Goal: Use online tool/utility: Utilize a website feature to perform a specific function

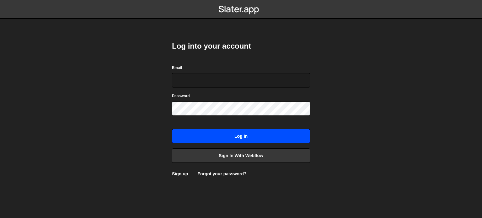
type input "himmrichdavid@googlemail.com"
click at [254, 141] on input "Log in" at bounding box center [241, 136] width 138 height 14
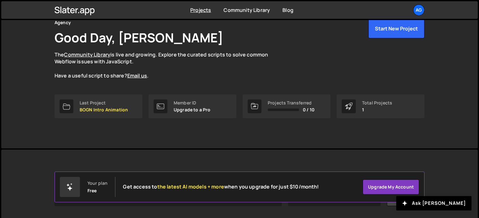
scroll to position [32, 0]
click at [105, 107] on p "BOGN Intro Animation" at bounding box center [104, 109] width 48 height 5
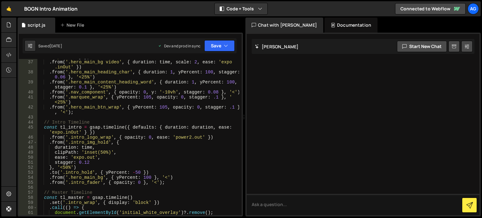
scroll to position [192, 0]
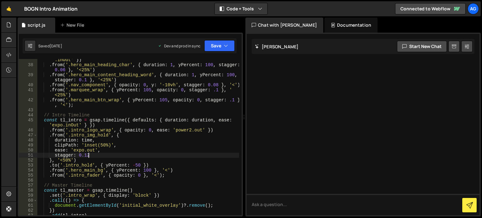
click at [88, 155] on div ". from ( '.hero_main_bg video' , { duration : time , scale : 2 , ease : 'expo .…" at bounding box center [138, 137] width 202 height 171
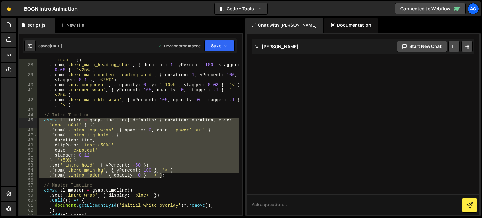
drag, startPoint x: 169, startPoint y: 176, endPoint x: 38, endPoint y: 119, distance: 143.3
click at [38, 119] on div ". from ( '.hero_main_bg video' , { duration : time , scale : 2 , ease : 'expo .…" at bounding box center [138, 137] width 202 height 171
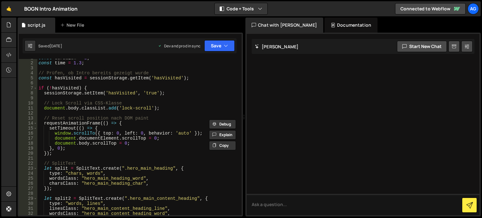
scroll to position [0, 0]
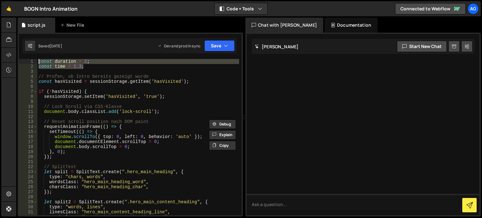
drag, startPoint x: 95, startPoint y: 68, endPoint x: 37, endPoint y: 58, distance: 59.2
click at [37, 58] on div "const tl_intro = gsap.timeline({ defaults: { duration: duration, ease: 'expo.in…" at bounding box center [130, 125] width 225 height 184
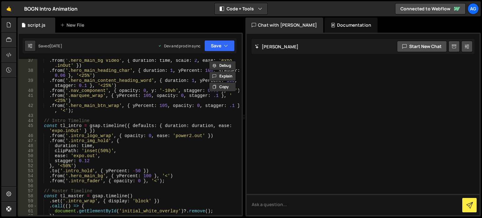
scroll to position [187, 0]
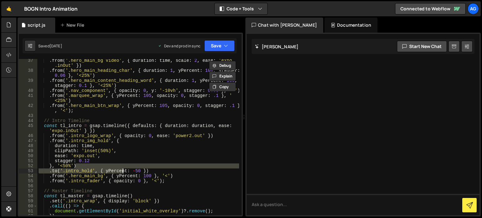
drag, startPoint x: 160, startPoint y: 168, endPoint x: 122, endPoint y: 173, distance: 38.0
click at [122, 173] on div ". from ( '.hero_main_bg video' , { duration : time , scale : 2 , ease : 'expo .…" at bounding box center [138, 143] width 202 height 171
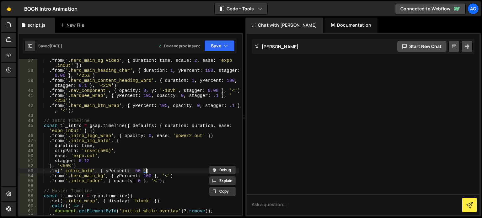
click at [153, 172] on div ". from ( '.hero_main_bg video' , { duration : time , scale : 2 , ease : 'expo .…" at bounding box center [138, 143] width 202 height 171
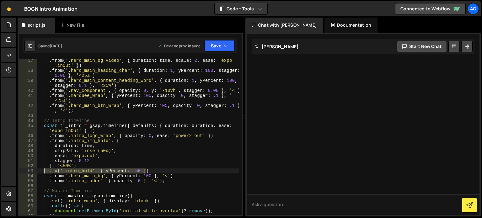
drag, startPoint x: 158, startPoint y: 170, endPoint x: 44, endPoint y: 173, distance: 114.6
click at [44, 173] on div ". from ( '.hero_main_bg video' , { duration : time , scale : 2 , ease : 'expo .…" at bounding box center [138, 143] width 202 height 171
paste textarea ".to('.intro_hold', { yPercent: -50, duration: 0.45, ease: 'power2.out' }, '<-=0…"
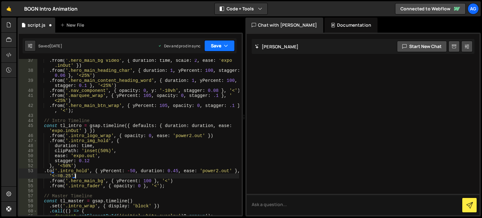
click at [216, 45] on button "Save" at bounding box center [219, 45] width 30 height 11
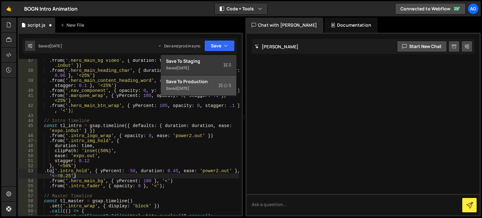
click at [206, 85] on div "Saved [DATE]" at bounding box center [198, 89] width 65 height 8
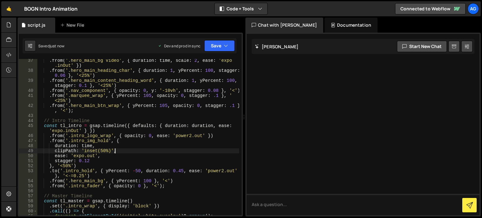
click at [131, 151] on div ". from ( '.hero_main_bg video' , { duration : time , scale : 2 , ease : 'expo .…" at bounding box center [138, 143] width 202 height 171
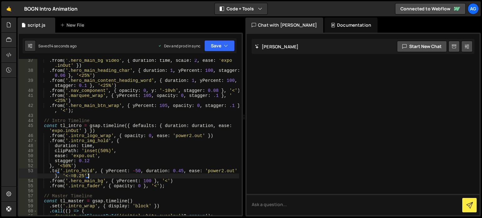
click at [113, 177] on div ". from ( '.hero_main_bg video' , { duration : time , scale : 2 , ease : 'expo .…" at bounding box center [138, 143] width 202 height 171
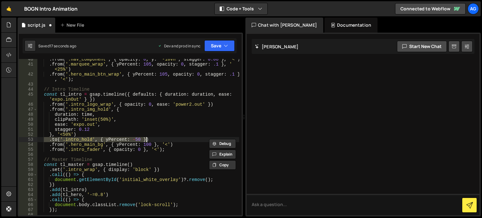
scroll to position [218, 0]
paste textarea ", duration: 0.45, ease: 'power2.out' }, '<-=0.25').to('.intro_hold', { yPercent…"
type textarea ".to('.intro_hold', { yPercent: -50 })"
drag, startPoint x: 158, startPoint y: 138, endPoint x: 49, endPoint y: 138, distance: 108.2
click at [49, 138] on div ". from ( '.nav_component' , { opacity : 0 , y : '-10vh' , stagger : 0.08 } , '<…" at bounding box center [138, 140] width 202 height 166
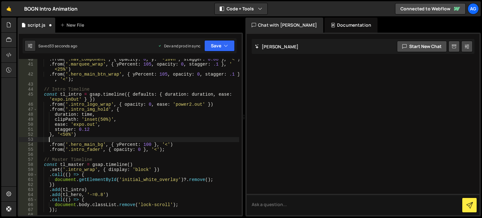
paste textarea ".to('.intro_hold', { yPercent: -50, duration: 0.45, ease: 'power2.out' }, '<-=0…"
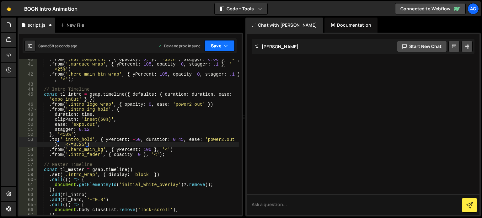
click at [224, 45] on icon "button" at bounding box center [226, 46] width 4 height 6
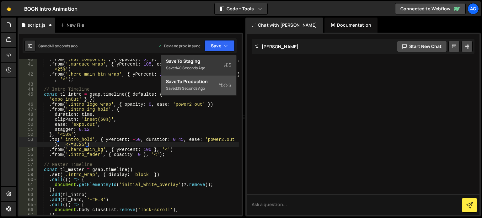
click at [209, 82] on div "Save to Production S" at bounding box center [198, 81] width 65 height 6
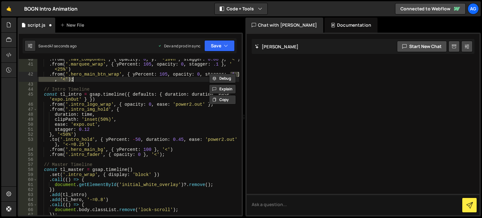
click at [209, 82] on div "Debug Explain Copy script.js New File Saved 41 seconds ago Dev and prod in sync…" at bounding box center [130, 117] width 225 height 199
click at [72, 144] on div ". from ( '.nav_component' , { opacity : 0 , y : '-10vh' , stagger : 0.08 } , '<…" at bounding box center [138, 140] width 202 height 166
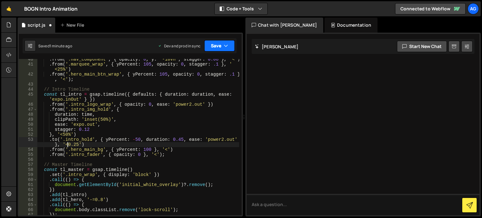
click at [217, 48] on button "Save" at bounding box center [219, 45] width 30 height 11
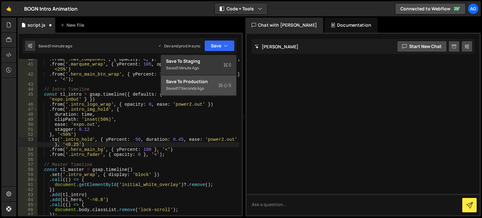
click at [206, 84] on div "Save to Production S" at bounding box center [198, 81] width 65 height 6
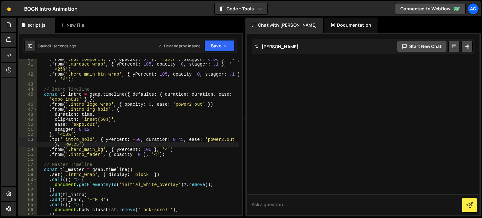
click at [77, 145] on div ". from ( '.nav_component' , { opacity : 0 , y : '-10vh' , stagger : 0.08 } , '<…" at bounding box center [138, 140] width 202 height 166
click at [81, 145] on div ". from ( '.nav_component' , { opacity : 0 , y : '-10vh' , stagger : 0.08 } , '<…" at bounding box center [138, 140] width 202 height 166
click at [225, 41] on button "Save" at bounding box center [219, 45] width 30 height 11
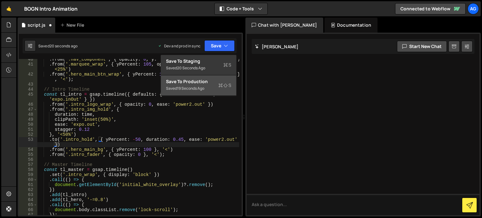
click at [212, 87] on div "Saved 19 seconds ago" at bounding box center [198, 89] width 65 height 8
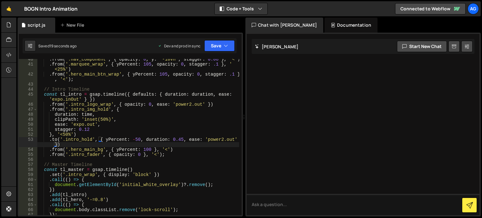
click at [125, 144] on div ". from ( '.nav_component' , { opacity : 0 , y : '-10vh' , stagger : 0.08 } , '<…" at bounding box center [138, 140] width 202 height 166
drag, startPoint x: 233, startPoint y: 137, endPoint x: 185, endPoint y: 139, distance: 48.3
click at [185, 139] on div ". from ( '.nav_component' , { opacity : 0 , y : '-10vh' , stagger : 0.08 } , '<…" at bounding box center [138, 140] width 202 height 166
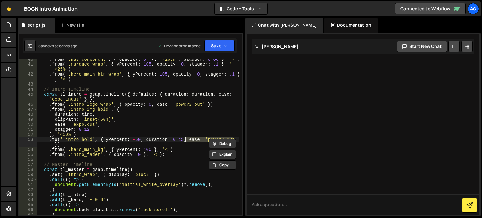
click at [185, 139] on div ". from ( '.nav_component' , { opacity : 0 , y : '-10vh' , stagger : 0.08 } , '<…" at bounding box center [138, 137] width 202 height 156
drag, startPoint x: 183, startPoint y: 140, endPoint x: 143, endPoint y: 140, distance: 39.9
click at [143, 140] on div ". from ( '.nav_component' , { opacity : 0 , y : '-10vh' , stagger : 0.08 } , '<…" at bounding box center [138, 140] width 202 height 166
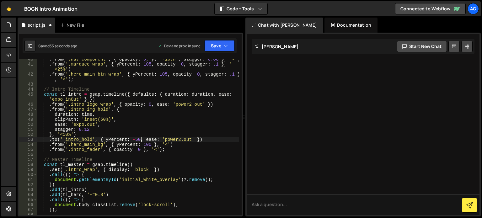
scroll to position [0, 7]
click at [222, 42] on button "Save" at bounding box center [219, 45] width 30 height 11
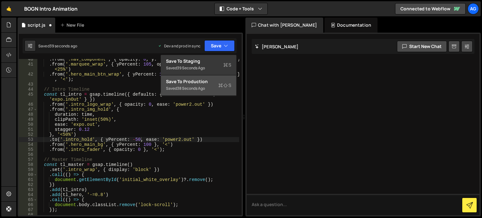
click at [209, 90] on div "Saved 38 seconds ago" at bounding box center [198, 89] width 65 height 8
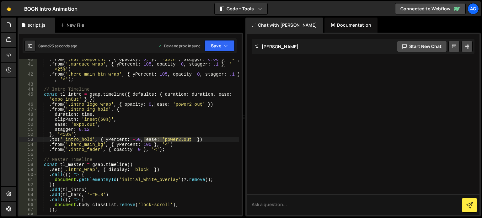
drag, startPoint x: 191, startPoint y: 137, endPoint x: 143, endPoint y: 139, distance: 47.7
click at [143, 139] on div ". from ( '.nav_component' , { opacity : 0 , y : '-10vh' , stagger : 0.08 } , '<…" at bounding box center [138, 140] width 202 height 166
click at [148, 145] on div ". from ( '.nav_component' , { opacity : 0 , y : '-10vh' , stagger : 0.08 } , '<…" at bounding box center [138, 140] width 202 height 166
paste textarea "ease: 'power2.out'"
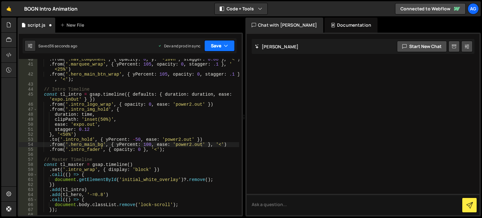
click at [231, 46] on button "Save" at bounding box center [219, 45] width 30 height 11
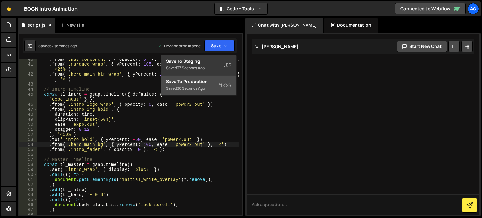
click at [208, 85] on div "Saved 36 seconds ago" at bounding box center [198, 89] width 65 height 8
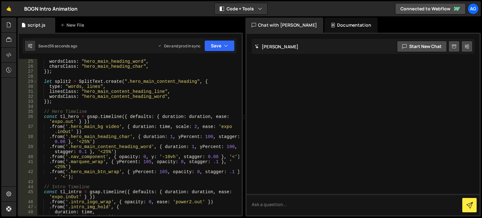
scroll to position [120, 0]
drag, startPoint x: 72, startPoint y: 131, endPoint x: 76, endPoint y: 129, distance: 4.3
click at [76, 129] on div "type : "chars, words" , wordsClass : "hero_main_heading_word" , charsClass : "h…" at bounding box center [138, 137] width 202 height 166
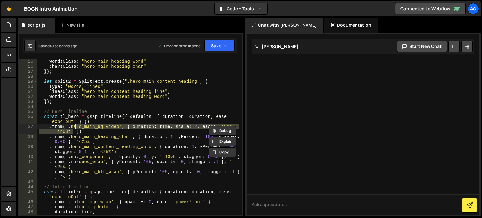
click at [200, 125] on div "type : "chars, words" , wordsClass : "hero_main_heading_word" , charsClass : "h…" at bounding box center [138, 137] width 202 height 156
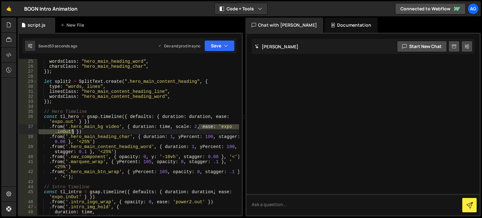
drag, startPoint x: 199, startPoint y: 125, endPoint x: 72, endPoint y: 131, distance: 126.9
click at [72, 131] on div "type : "chars, words" , wordsClass : "hero_main_heading_word" , charsClass : "h…" at bounding box center [138, 137] width 202 height 166
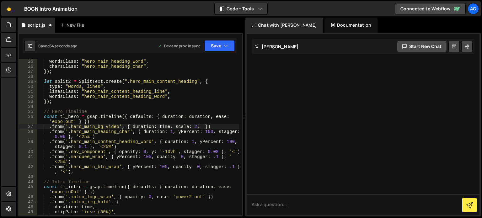
paste textarea "ease: 'power2.out'"
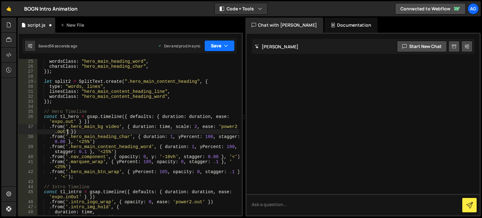
click at [230, 46] on button "Save" at bounding box center [219, 45] width 30 height 11
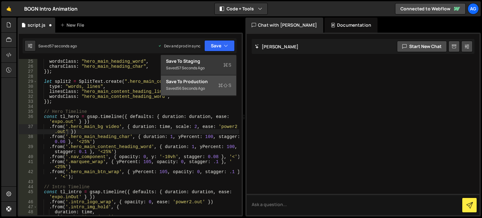
click at [197, 86] on div "56 seconds ago" at bounding box center [191, 88] width 28 height 5
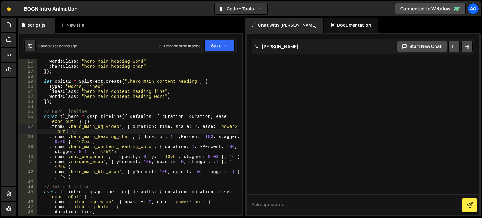
click at [157, 134] on div "type : "chars, words" , wordsClass : "hero_main_heading_word" , charsClass : "h…" at bounding box center [138, 137] width 202 height 166
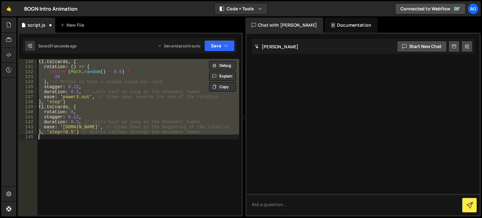
type textarea "}, 'step+=0.5') // Starts halfway through the movement tween"
type textarea ".to('.intro_hold', { yPercent: -50 })"
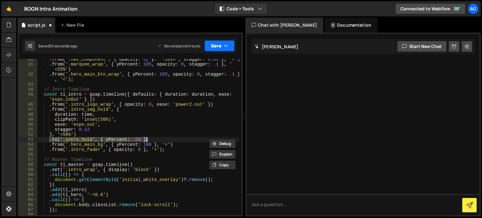
click at [228, 47] on button "Save" at bounding box center [219, 45] width 30 height 11
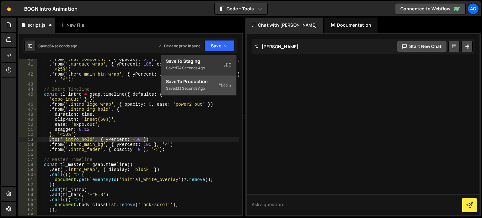
click at [211, 87] on div "Saved 33 seconds ago" at bounding box center [198, 89] width 65 height 8
